Goal: Information Seeking & Learning: Find specific page/section

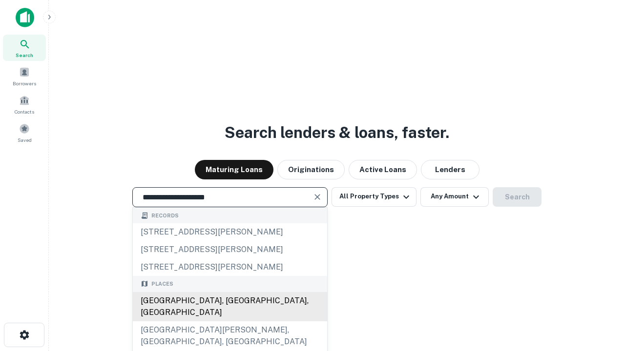
click at [229, 322] on div "[GEOGRAPHIC_DATA], [GEOGRAPHIC_DATA], [GEOGRAPHIC_DATA]" at bounding box center [230, 306] width 194 height 29
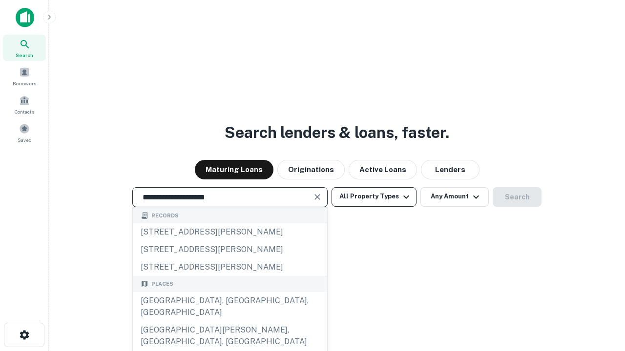
type input "**********"
click at [374, 197] on button "All Property Types" at bounding box center [373, 197] width 85 height 20
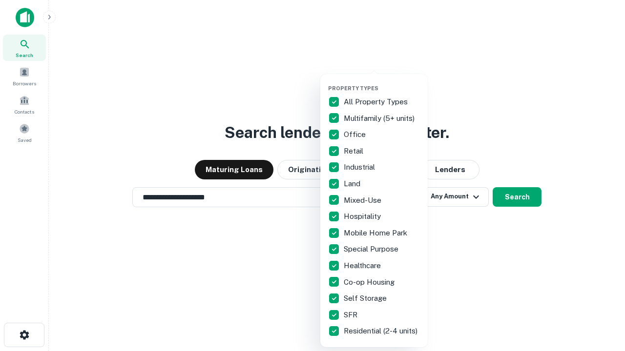
click at [382, 82] on button "button" at bounding box center [381, 82] width 107 height 0
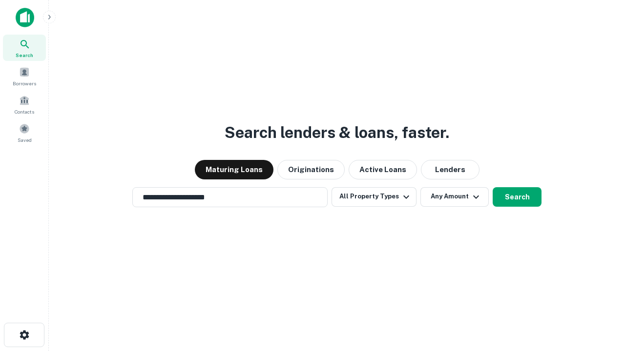
scroll to position [6, 118]
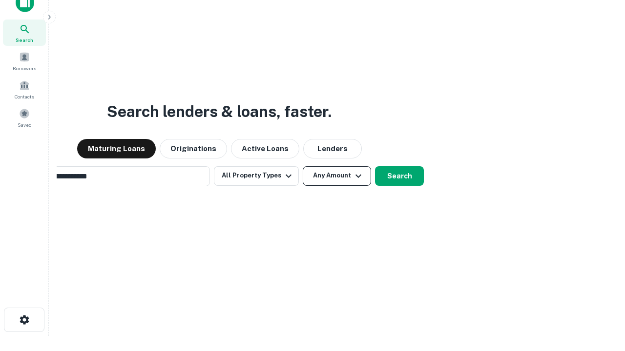
click at [303, 166] on button "Any Amount" at bounding box center [337, 176] width 68 height 20
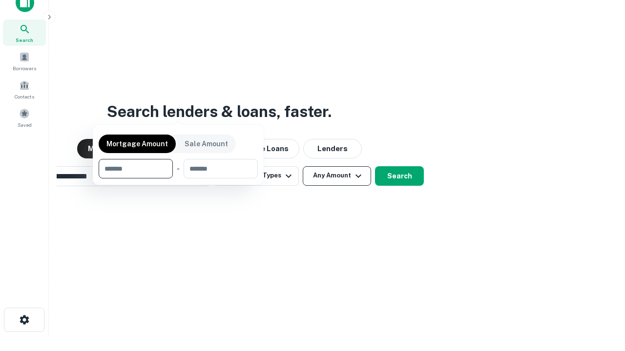
scroll to position [16, 0]
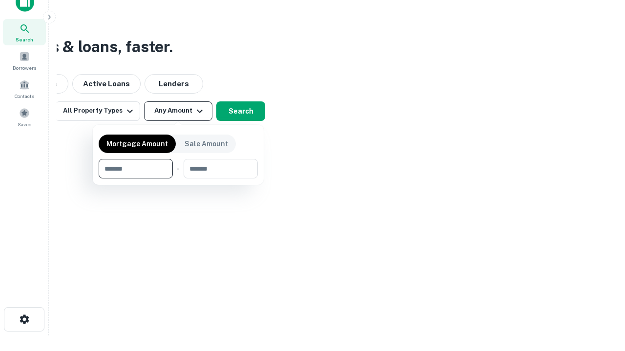
type input "*******"
click at [178, 179] on button "button" at bounding box center [178, 179] width 159 height 0
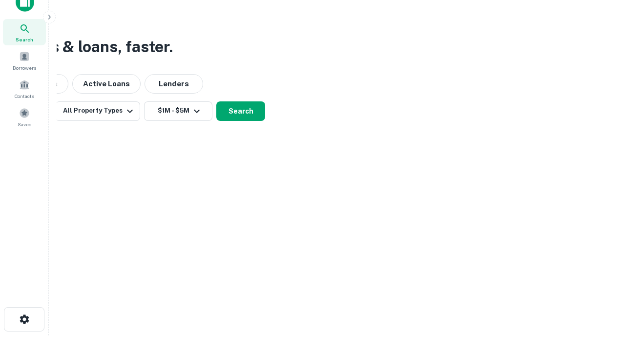
scroll to position [15, 0]
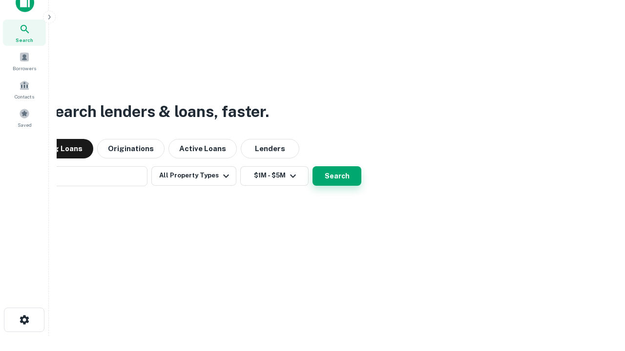
click at [312, 166] on button "Search" at bounding box center [336, 176] width 49 height 20
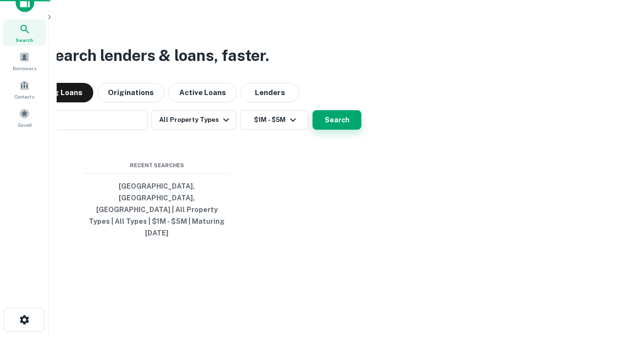
scroll to position [16, 0]
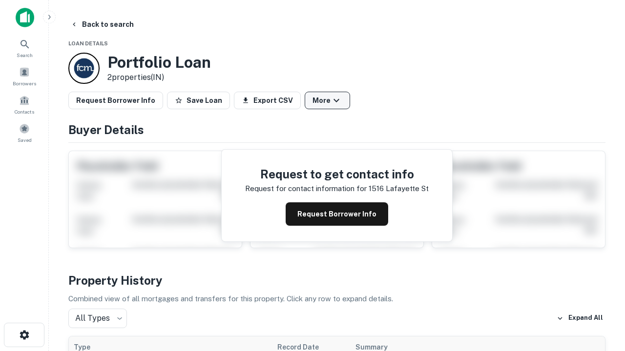
click at [327, 101] on button "More" at bounding box center [327, 101] width 45 height 18
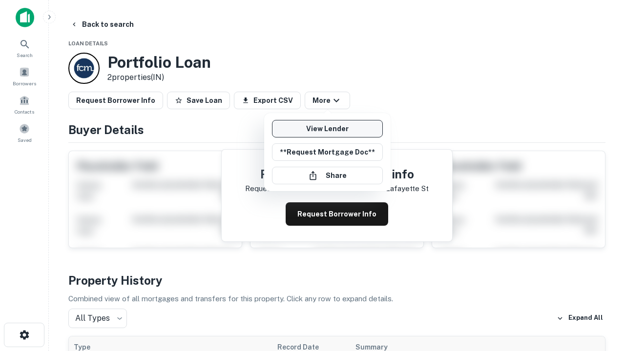
click at [327, 129] on link "View Lender" at bounding box center [327, 129] width 111 height 18
